Goal: Information Seeking & Learning: Learn about a topic

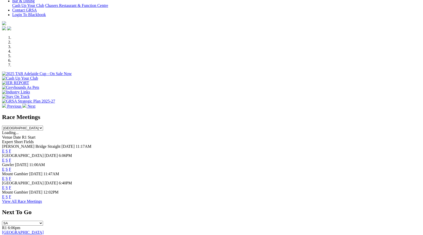
scroll to position [126, 0]
click at [5, 185] on link "E" at bounding box center [3, 187] width 3 height 4
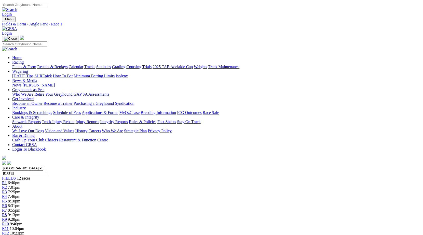
click at [162, 195] on div "R4 7:46pm" at bounding box center [211, 197] width 419 height 5
click at [20, 208] on span "8:55pm" at bounding box center [14, 210] width 12 height 4
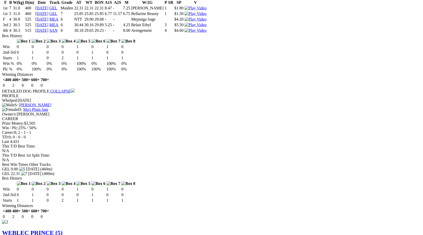
scroll to position [545, 0]
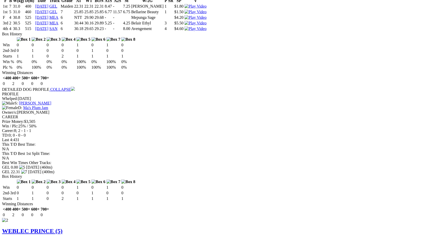
drag, startPoint x: 170, startPoint y: 140, endPoint x: 176, endPoint y: 141, distance: 6.4
copy td "5.23"
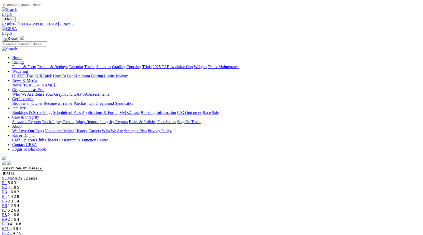
drag, startPoint x: 96, startPoint y: 190, endPoint x: 68, endPoint y: 189, distance: 27.5
copy link "Dashing Jordy"
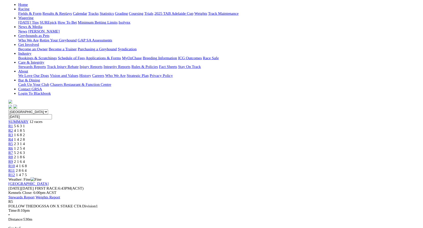
scroll to position [53, 0]
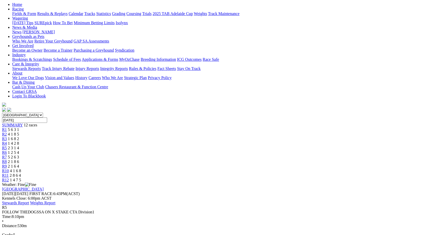
drag, startPoint x: 69, startPoint y: 92, endPoint x: 134, endPoint y: 92, distance: 65.2
click at [134, 206] on div "R5 FOLLOW THEDOGSSA ON X STAKE CTA Division1 Time: 8:10pm • Distance: 530m Grad…" at bounding box center [211, 236] width 419 height 60
drag, startPoint x: 94, startPoint y: 136, endPoint x: 69, endPoint y: 137, distance: 25.0
copy link "Dashing Jordy"
